Goal: Information Seeking & Learning: Learn about a topic

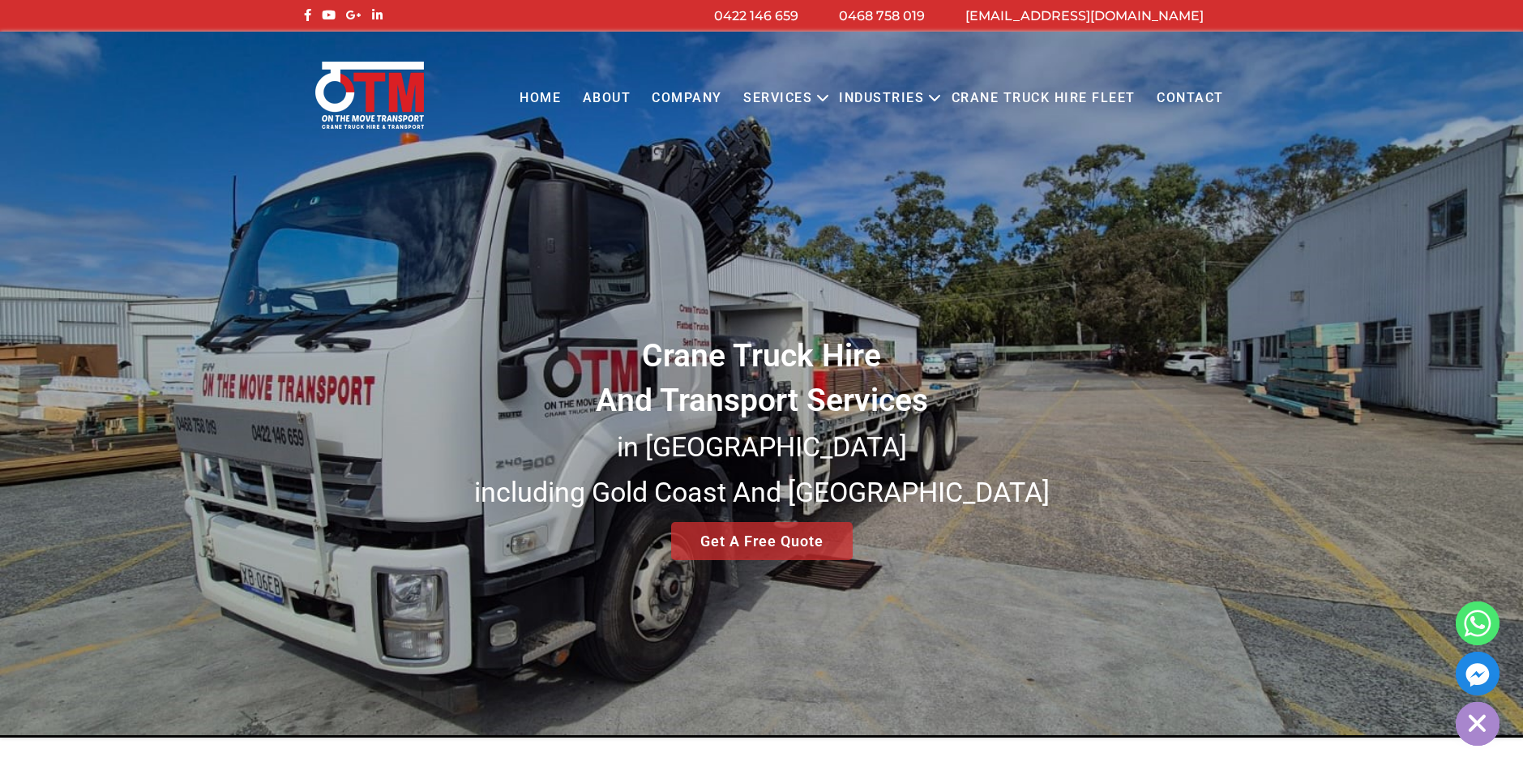
click at [608, 99] on link "About" at bounding box center [606, 98] width 70 height 45
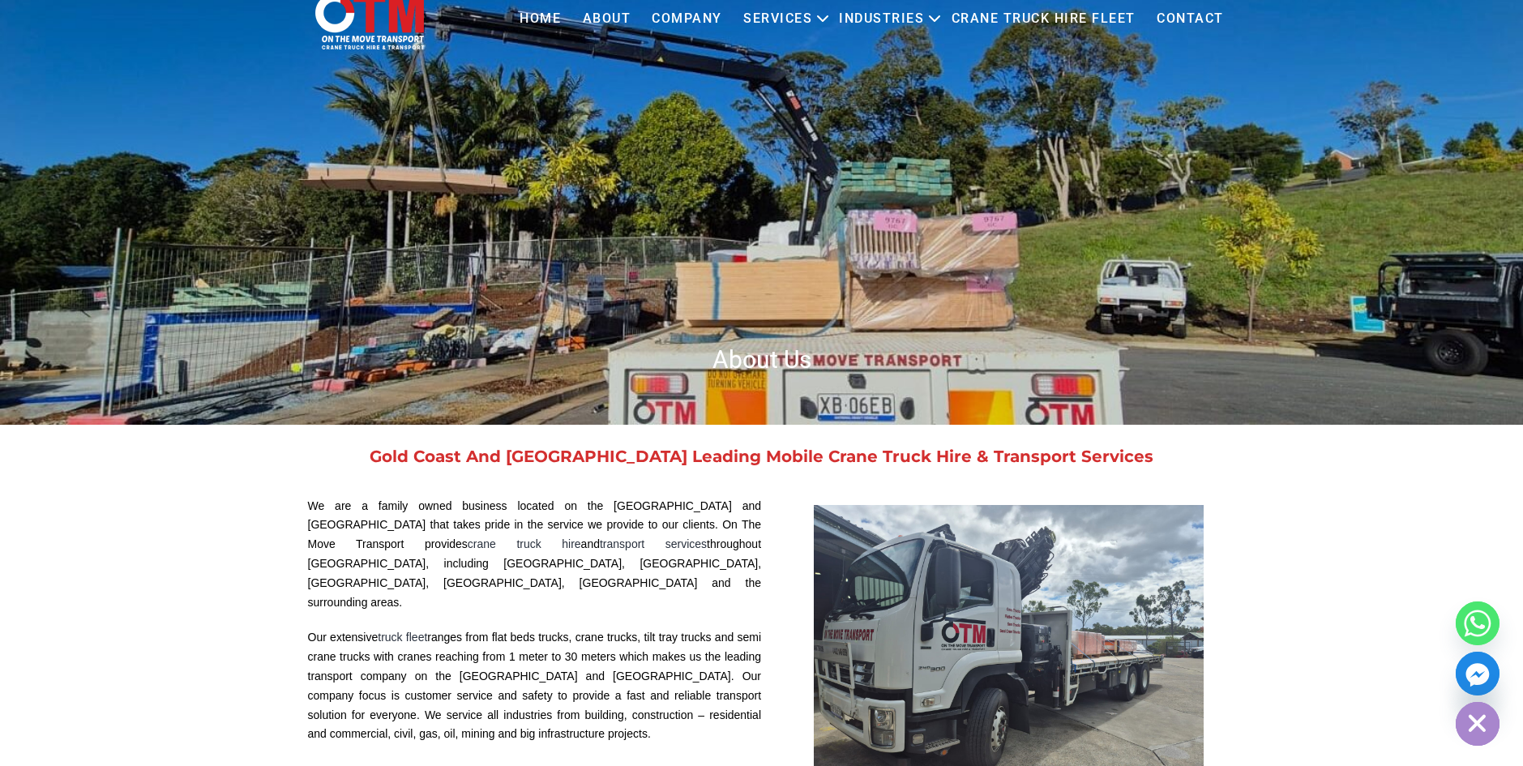
scroll to position [81, 0]
